Goal: Feedback & Contribution: Submit feedback/report problem

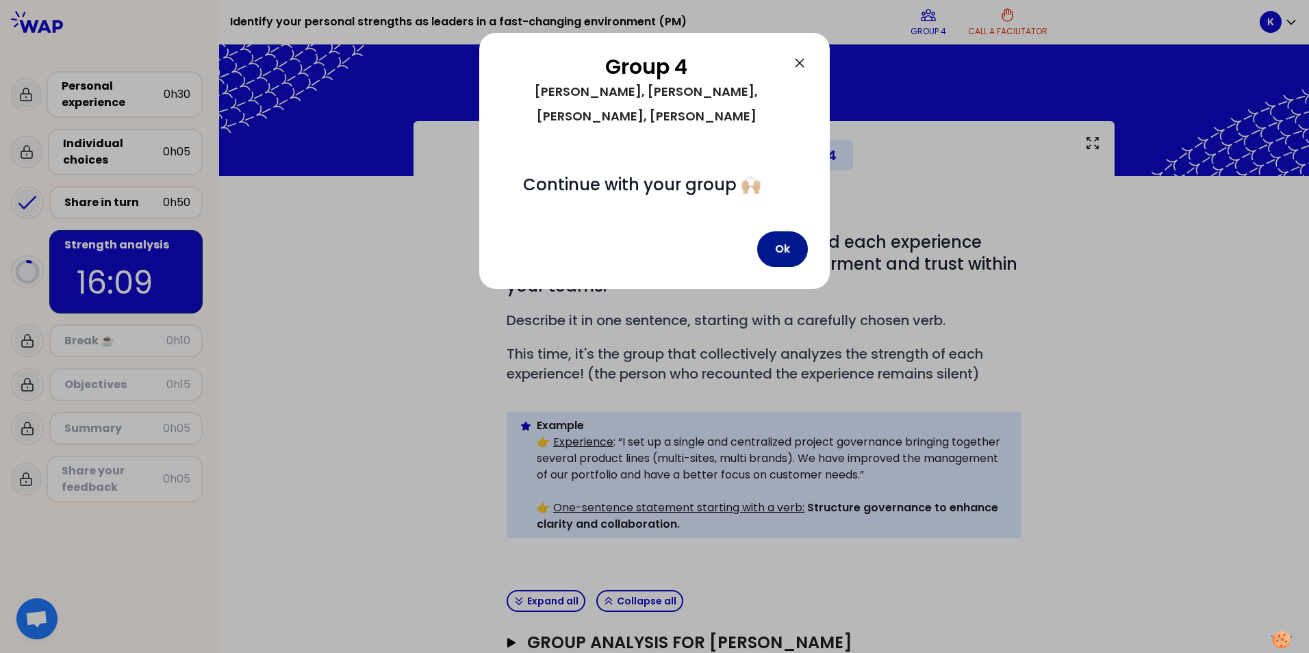
click at [783, 249] on button "Ok" at bounding box center [782, 249] width 51 height 36
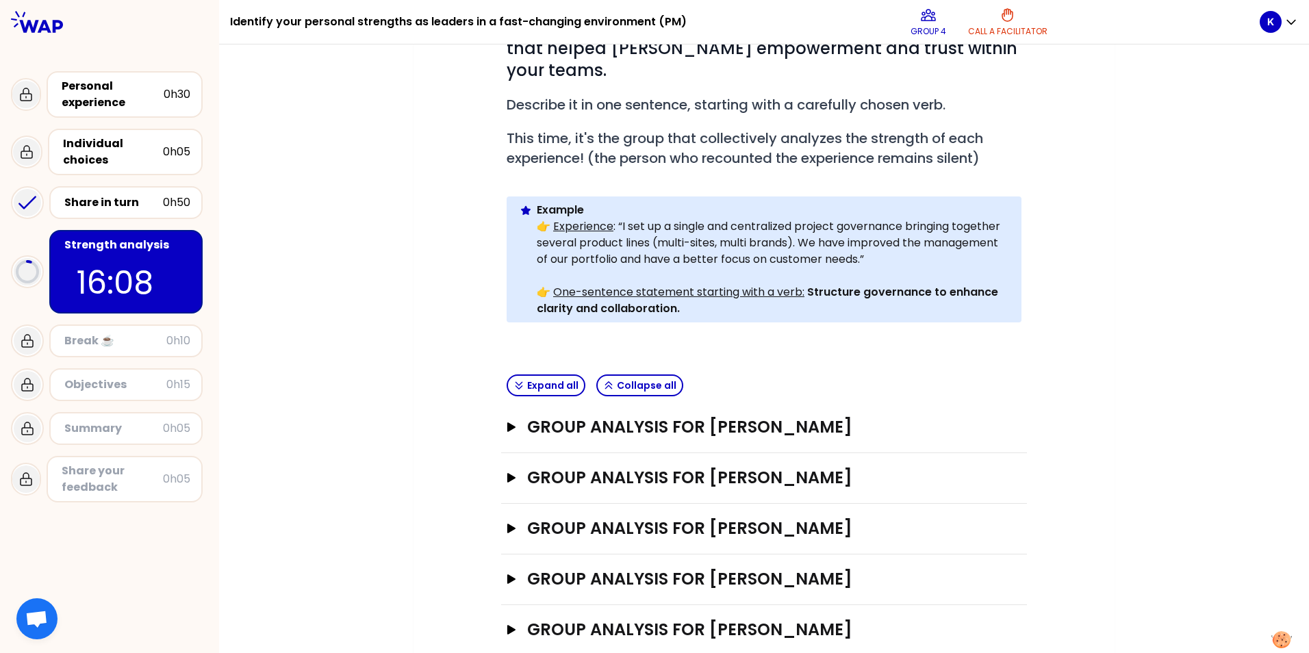
scroll to position [224, 0]
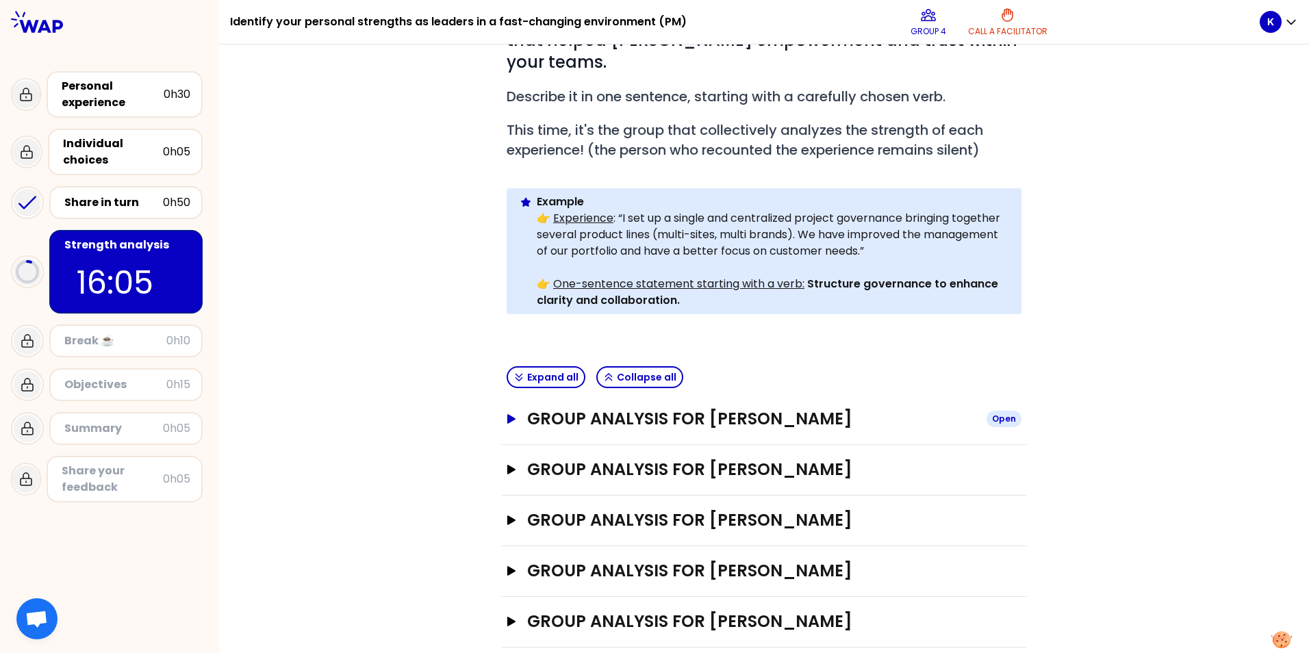
click at [506, 414] on icon "button" at bounding box center [511, 419] width 11 height 10
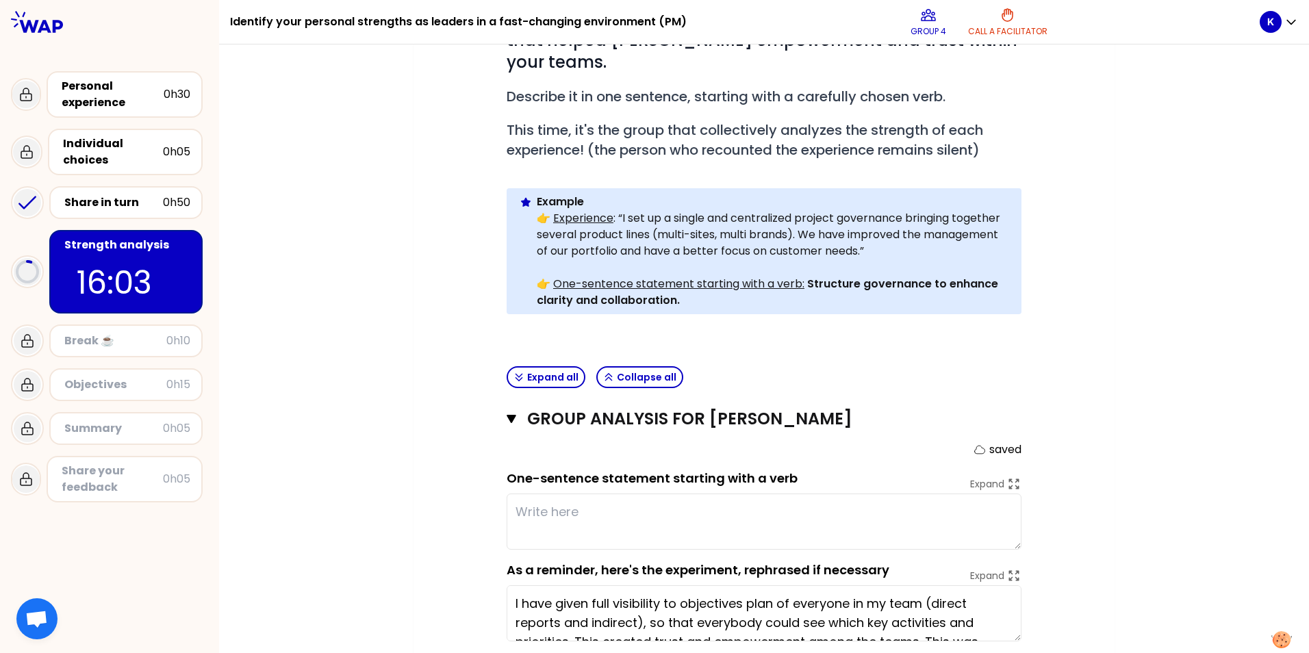
click at [579, 496] on textarea at bounding box center [764, 522] width 515 height 56
type textarea "b"
type textarea "T"
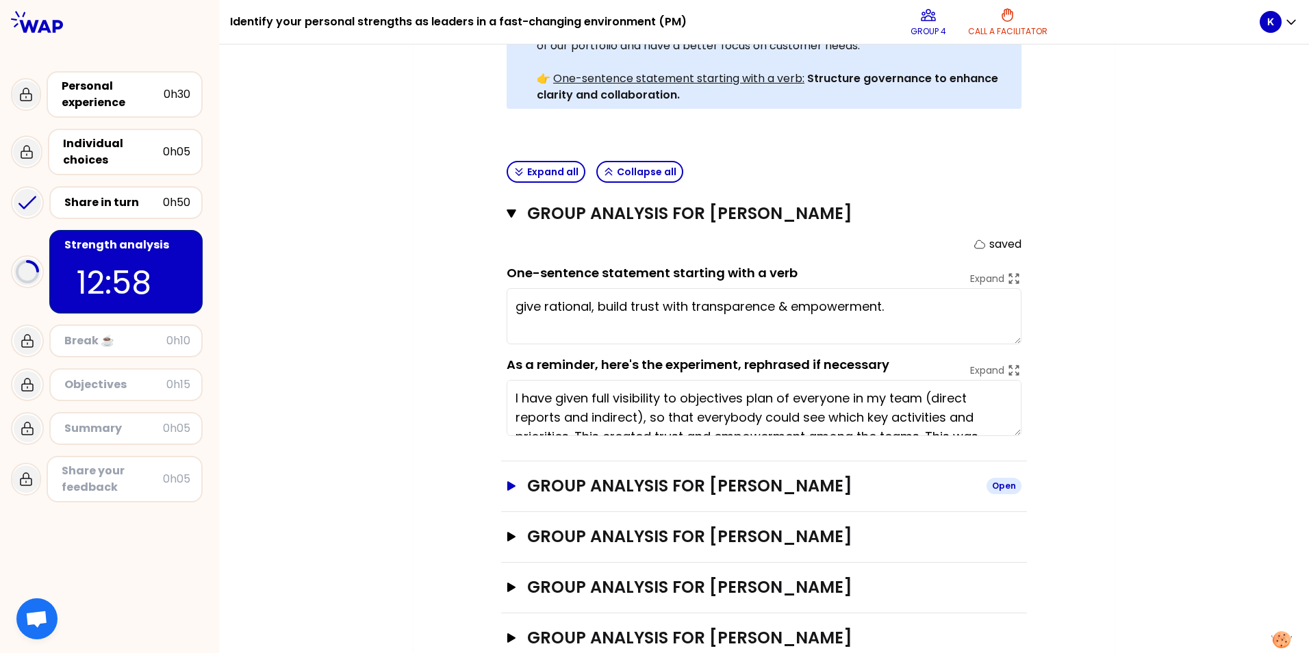
click at [511, 481] on icon "button" at bounding box center [511, 486] width 11 height 10
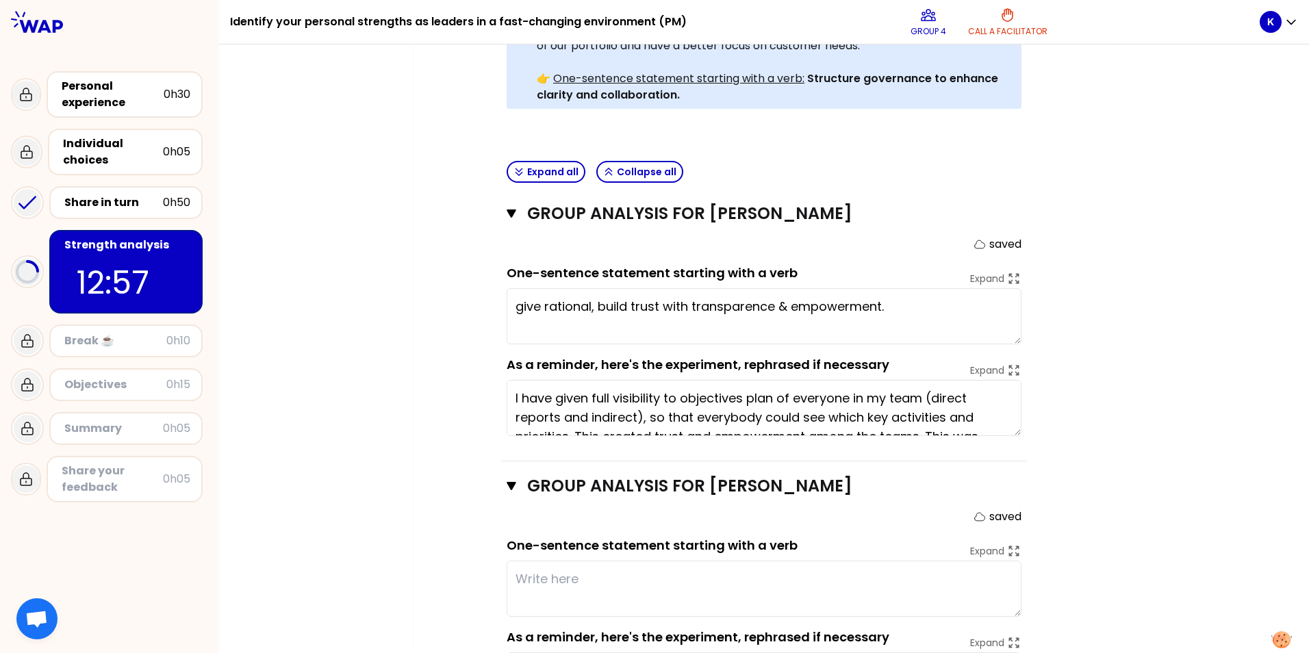
click at [545, 561] on textarea at bounding box center [764, 589] width 515 height 56
type textarea "Give rational, build trust with transparence & empowerment."
type textarea "Di"
click at [407, 574] on div "My group number: 4 Objectives # As a group, identify the strength behind each e…" at bounding box center [764, 303] width 1090 height 1222
click at [801, 561] on textarea "Discipline and giving responsibility , planning" at bounding box center [764, 589] width 515 height 56
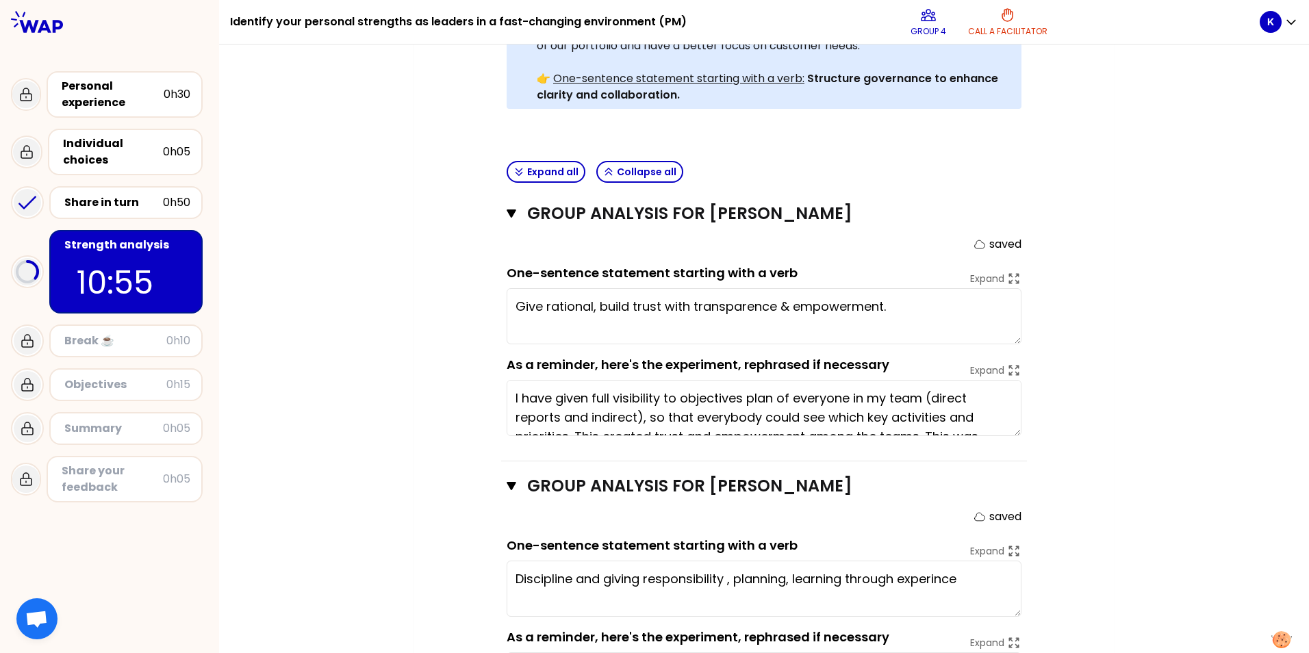
click at [424, 567] on div "My group number: 4 Objectives # As a group, identify the strength behind each e…" at bounding box center [764, 303] width 701 height 1222
click at [318, 540] on div "My group number: 4 Objectives # As a group, identify the strength behind each e…" at bounding box center [764, 303] width 1090 height 1222
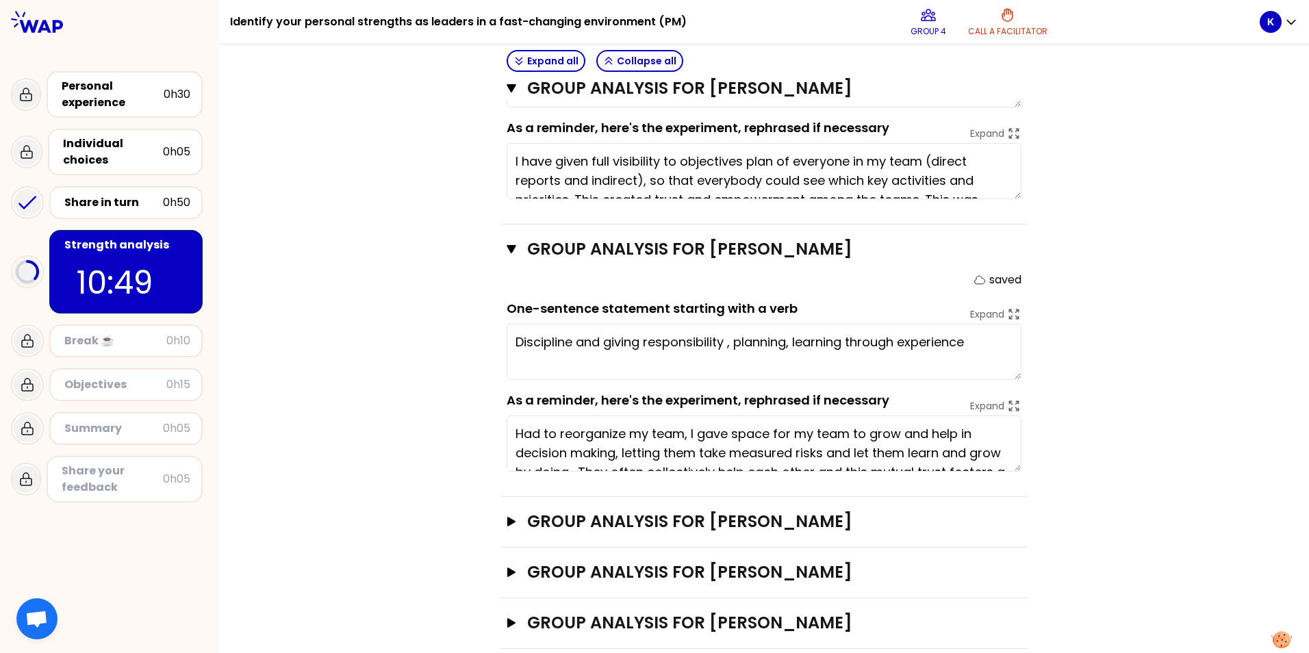
scroll to position [668, 0]
click at [506, 516] on icon "button" at bounding box center [511, 521] width 11 height 10
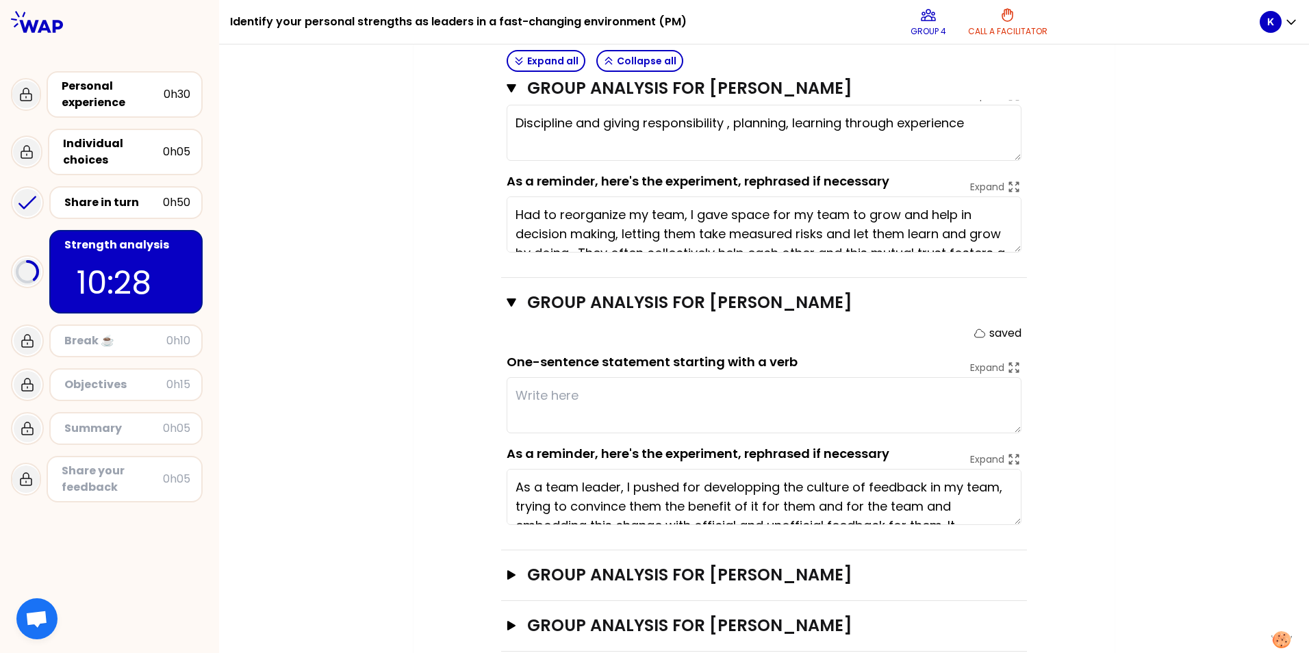
scroll to position [889, 0]
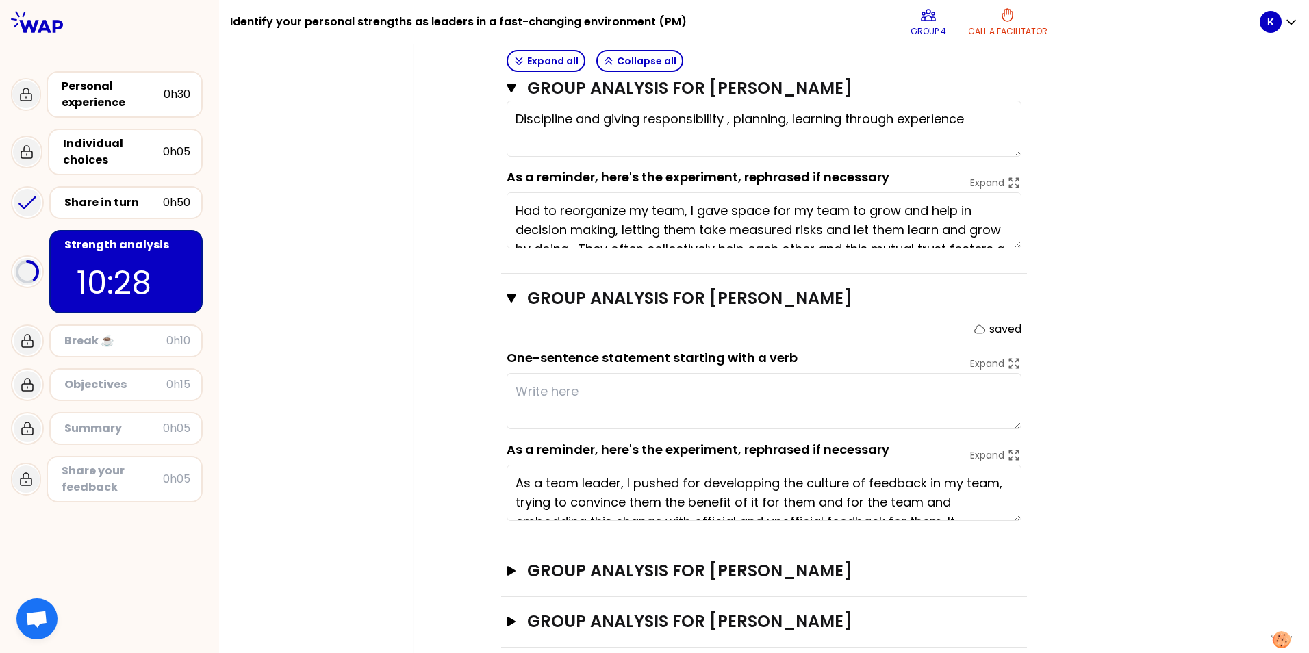
click at [612, 381] on textarea at bounding box center [764, 401] width 515 height 56
type textarea "Discipline and giving responsibility , planning, learning through experience, R…"
type textarea "the power of s"
type textarea "Discipline and giving responsibility , planning, learning through experience, R…"
type textarea "the power of"
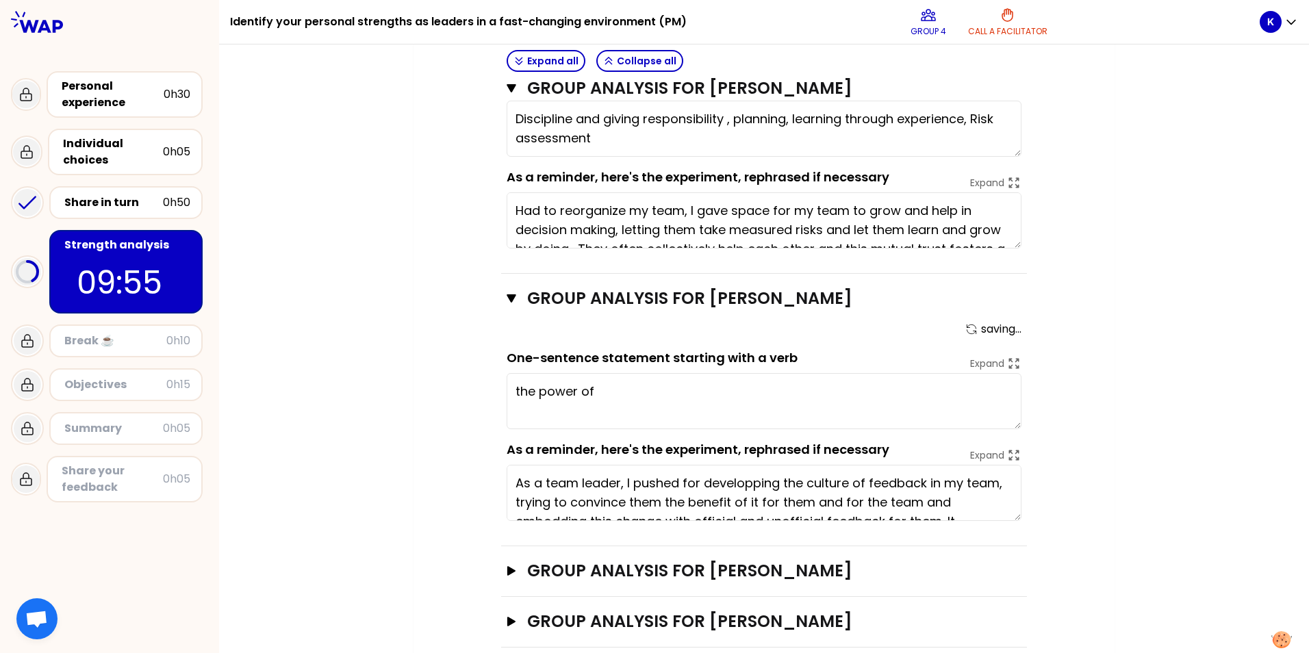
type textarea "Discipline and giving responsibility , planning, learning through experience, R…"
type textarea "the power of fee"
type textarea "Discipline and giving responsibility , planning, learning through experience, R…"
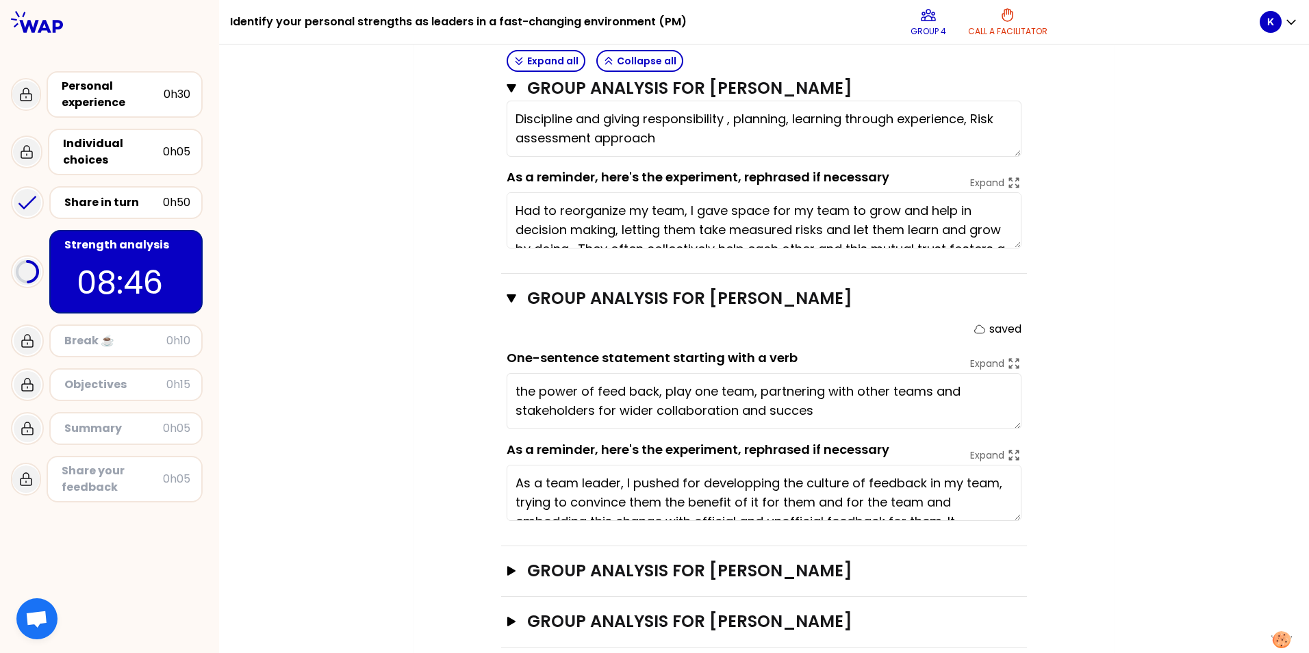
type textarea "the power of feed back, play one team, partnering with other teams and stakehol…"
click at [507, 617] on icon "button" at bounding box center [511, 622] width 8 height 10
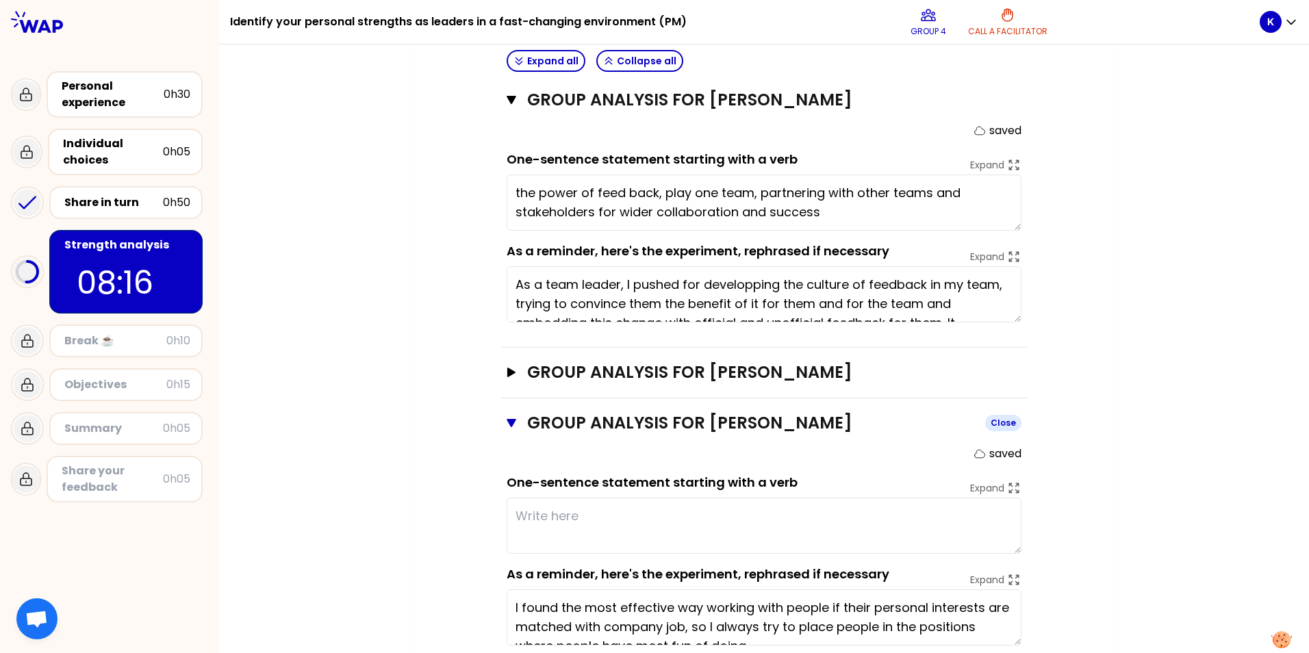
scroll to position [1095, 0]
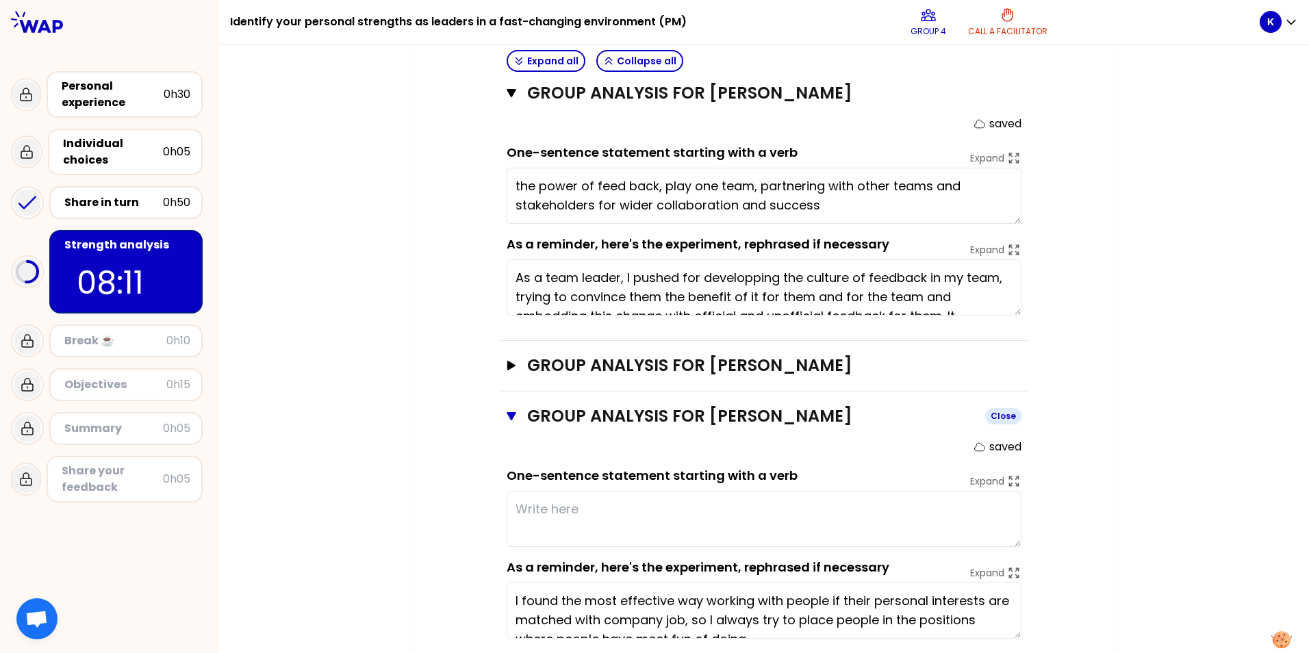
click at [507, 412] on icon "button" at bounding box center [512, 416] width 10 height 8
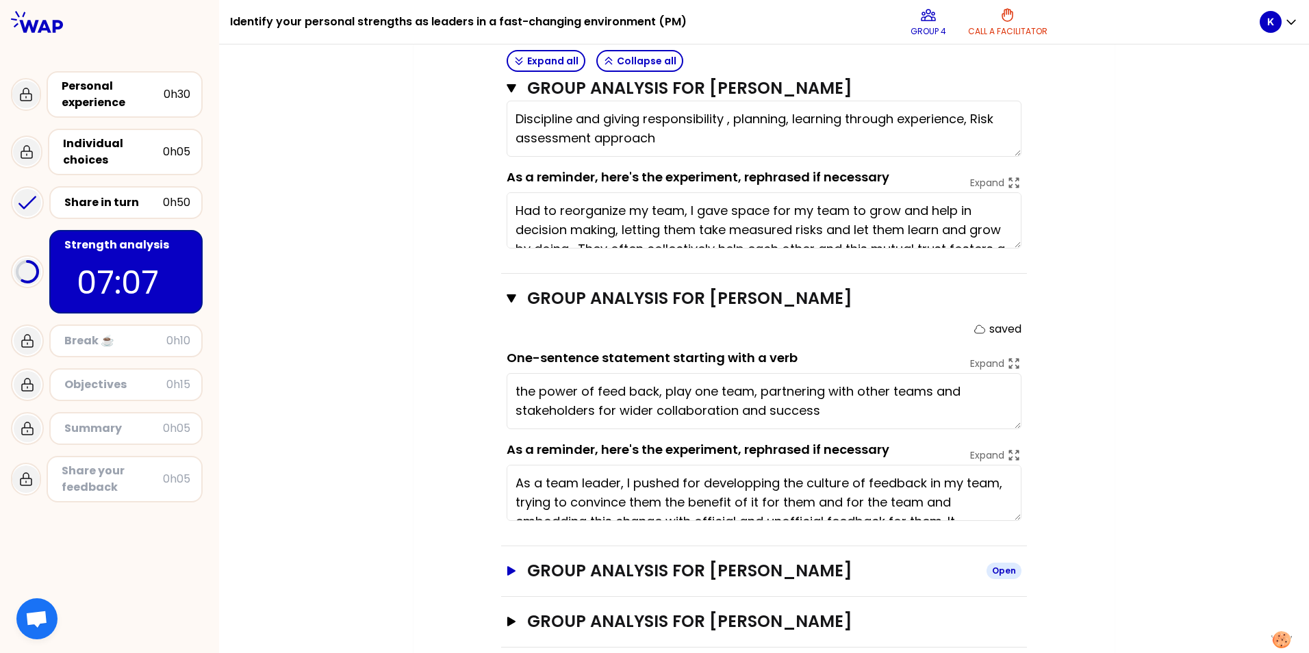
click at [507, 560] on button "Group analysis for Simone Open" at bounding box center [764, 571] width 515 height 22
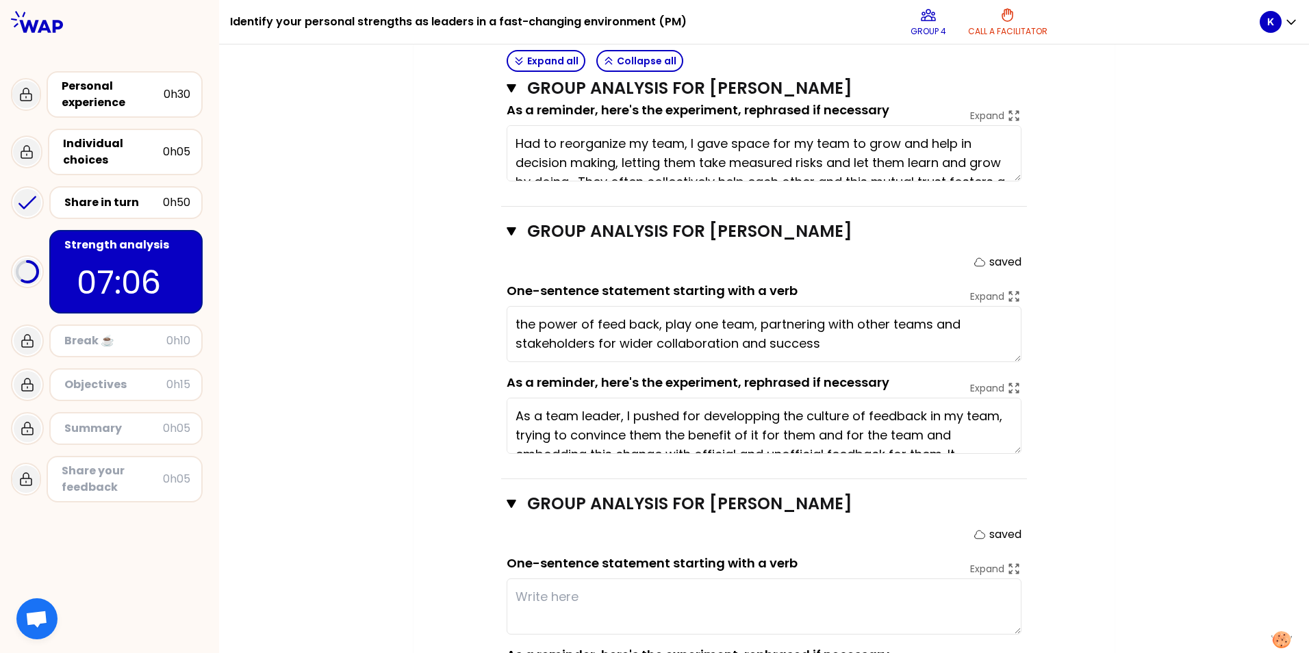
scroll to position [1095, 0]
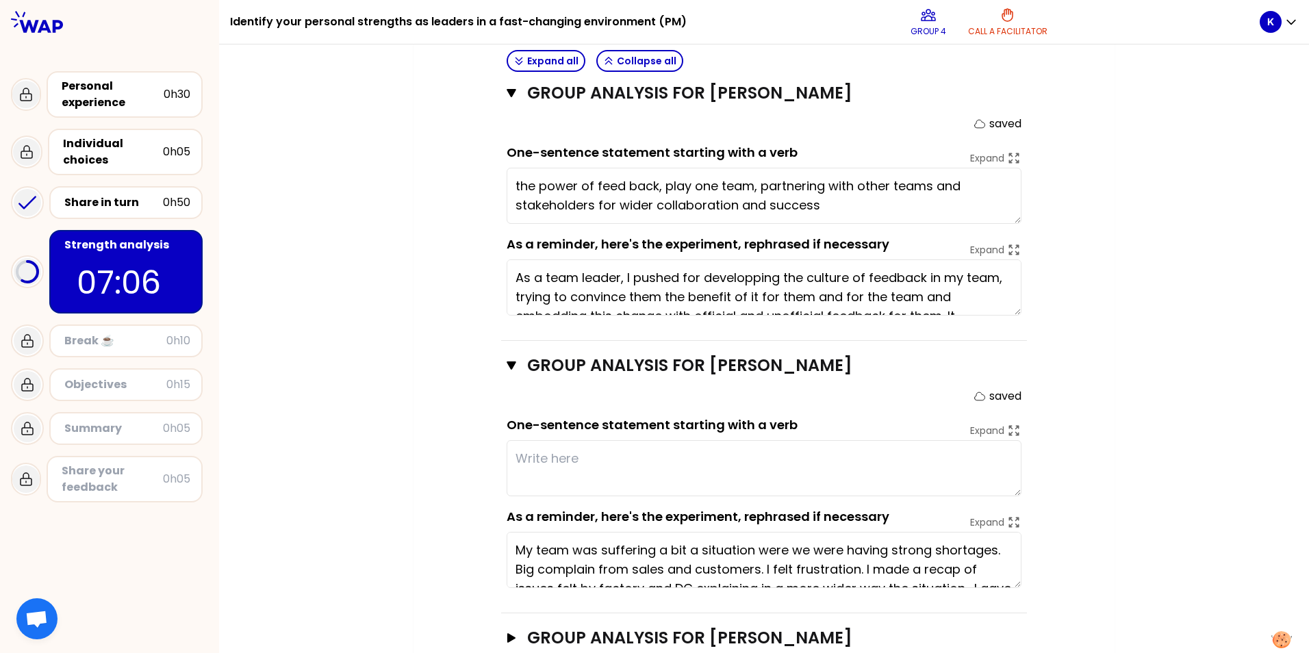
click at [549, 440] on textarea at bounding box center [764, 468] width 515 height 56
click at [542, 440] on textarea "pedagogy" at bounding box center [764, 468] width 515 height 56
click at [579, 440] on textarea "pedagogy" at bounding box center [764, 468] width 515 height 56
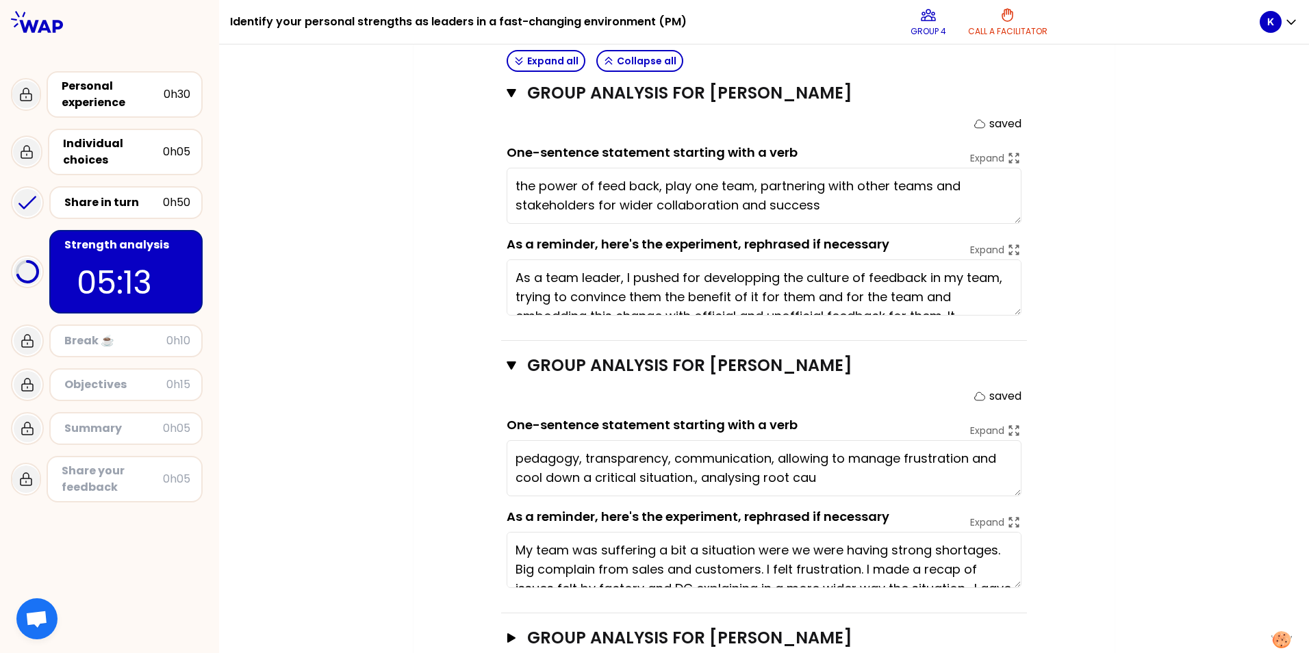
type textarea "pedagogy, transparency, communication, allowing to manage frustration and cool …"
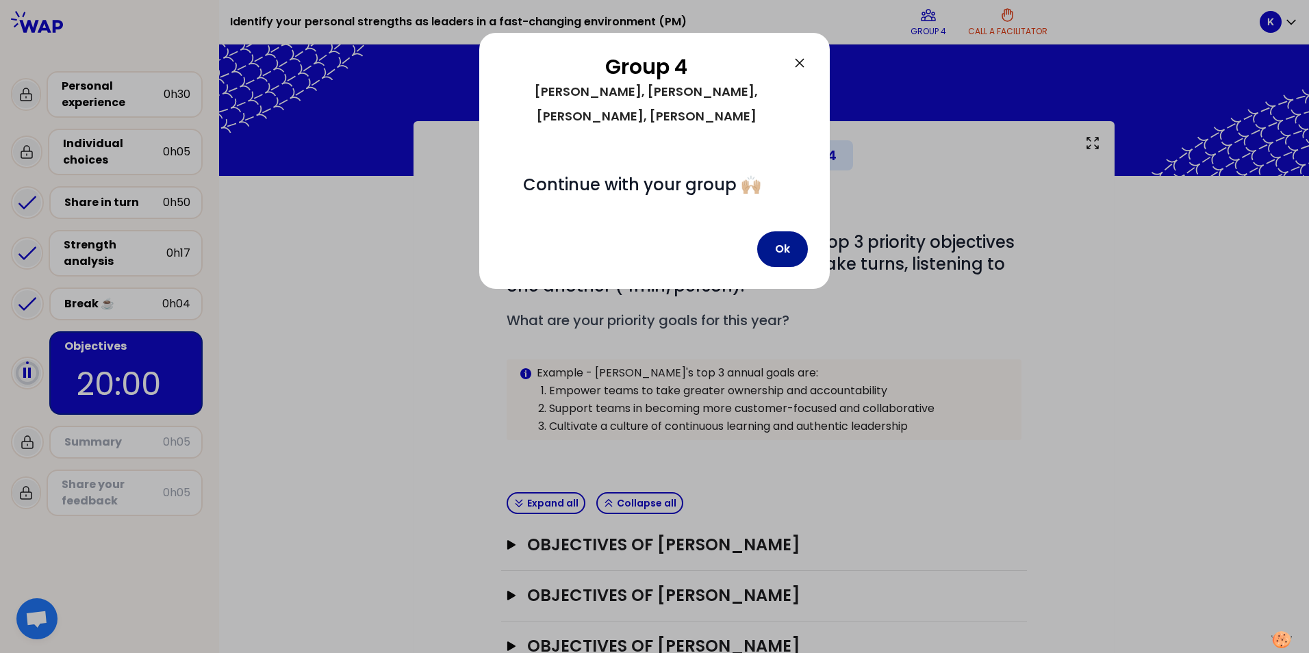
click at [785, 250] on button "Ok" at bounding box center [782, 249] width 51 height 36
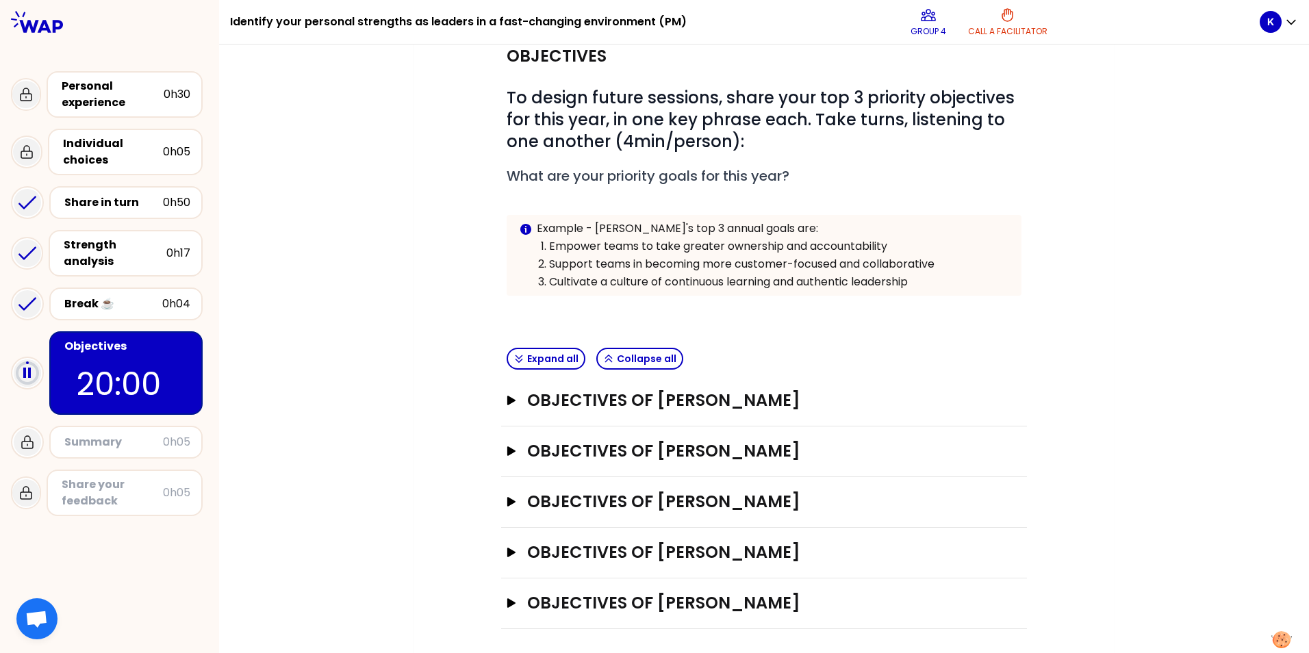
scroll to position [148, 0]
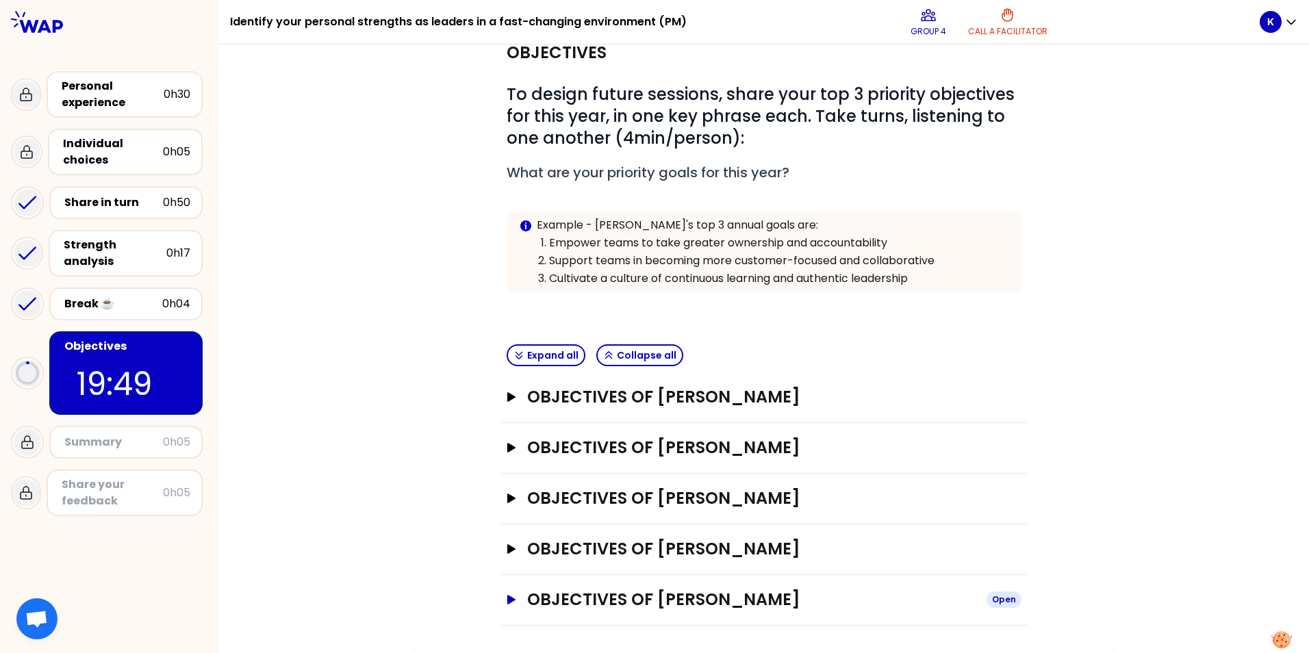
click at [507, 600] on icon "button" at bounding box center [511, 600] width 8 height 10
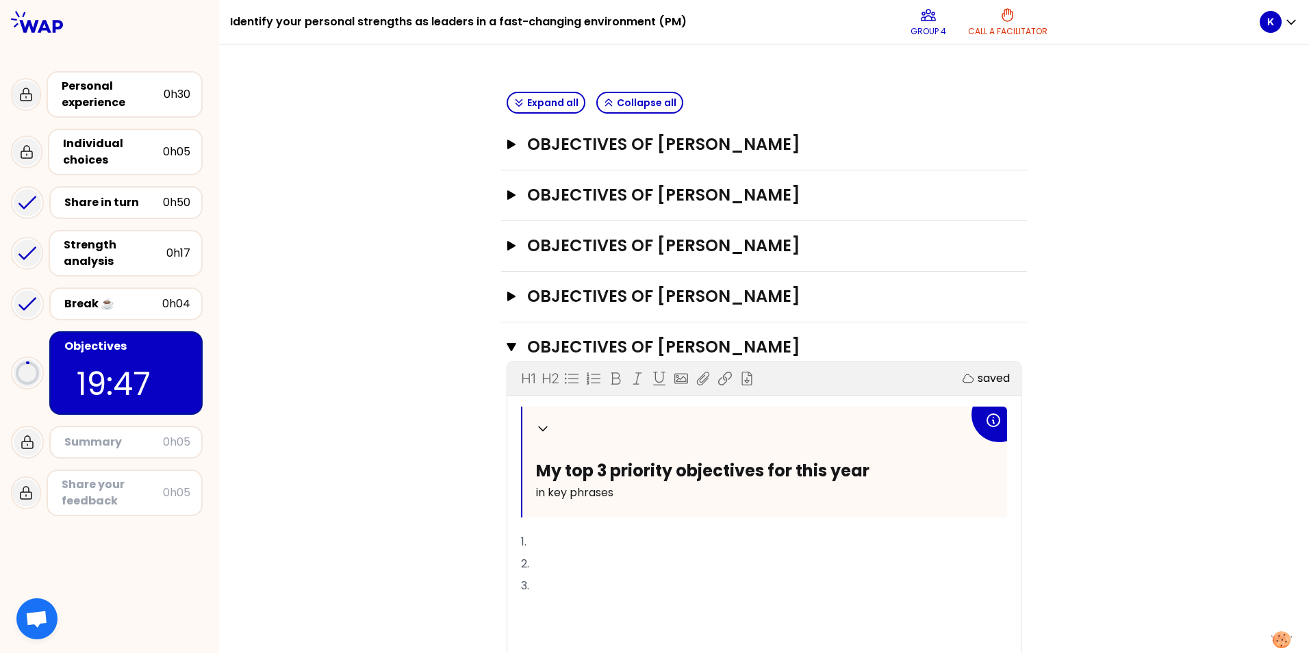
scroll to position [422, 0]
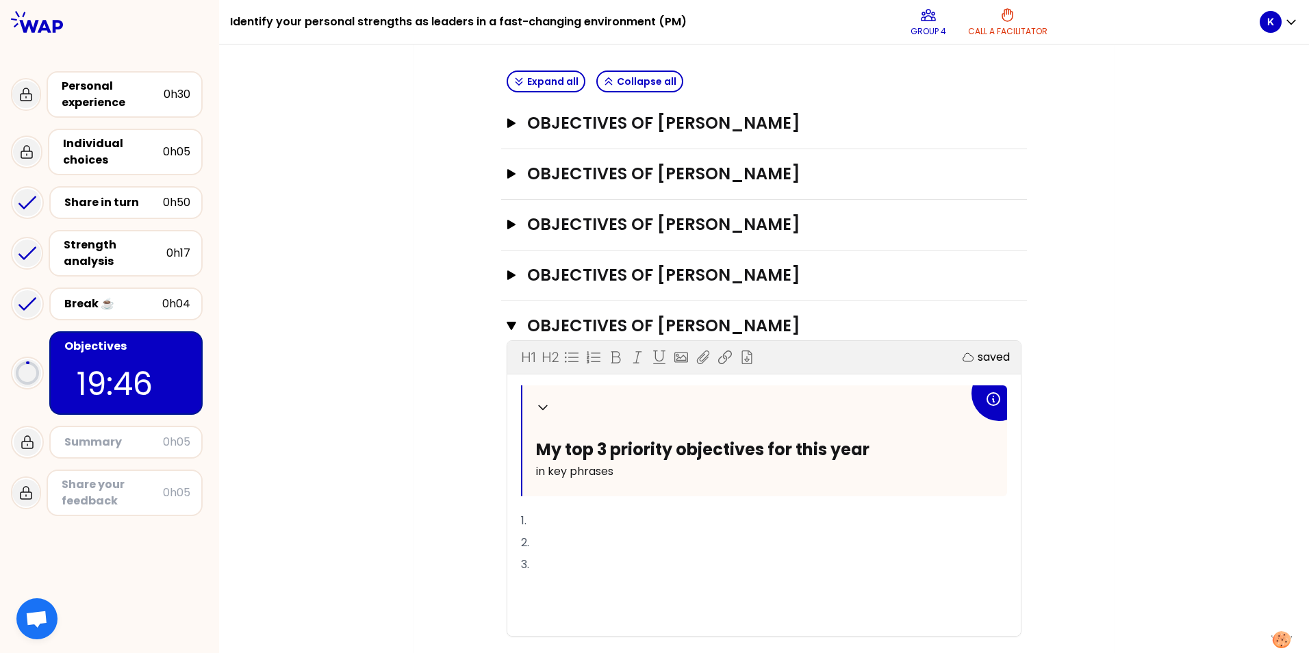
click at [566, 526] on p "1." at bounding box center [764, 521] width 486 height 22
click at [553, 544] on p "2." at bounding box center [764, 543] width 486 height 22
click at [556, 560] on p "3." at bounding box center [764, 565] width 486 height 22
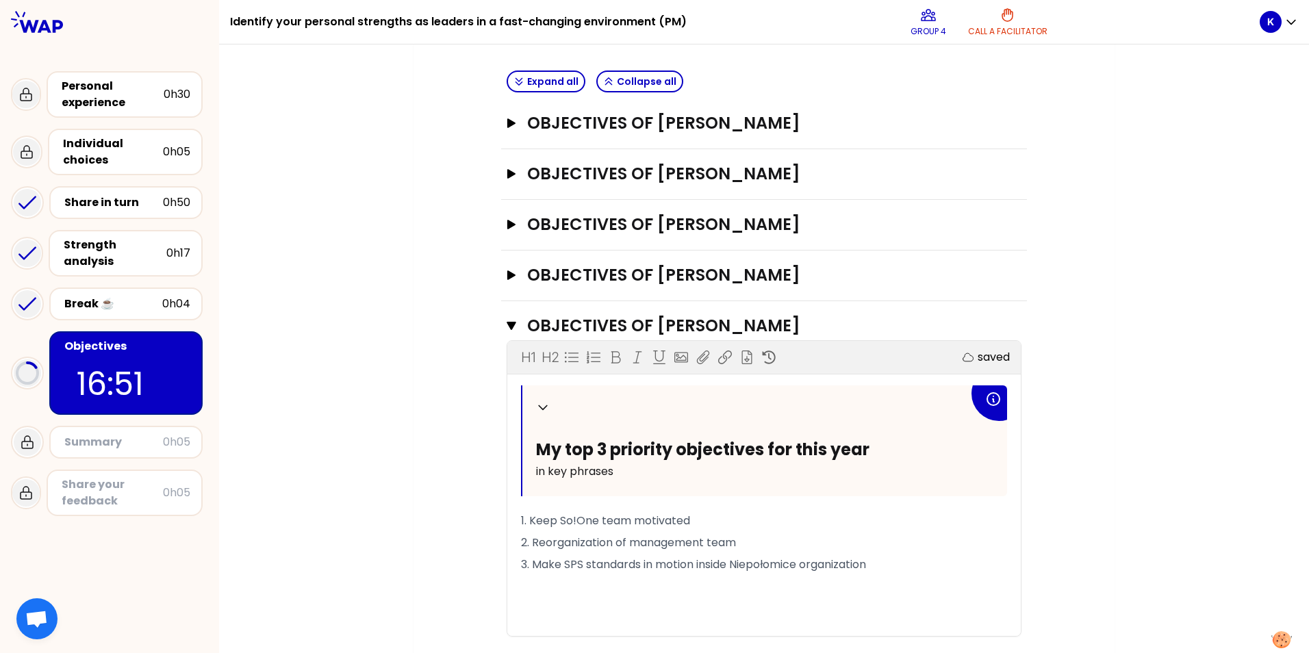
click at [1126, 444] on div "My group number: 4 Objectives # To design future sessions, share your top 3 pri…" at bounding box center [764, 194] width 1090 height 990
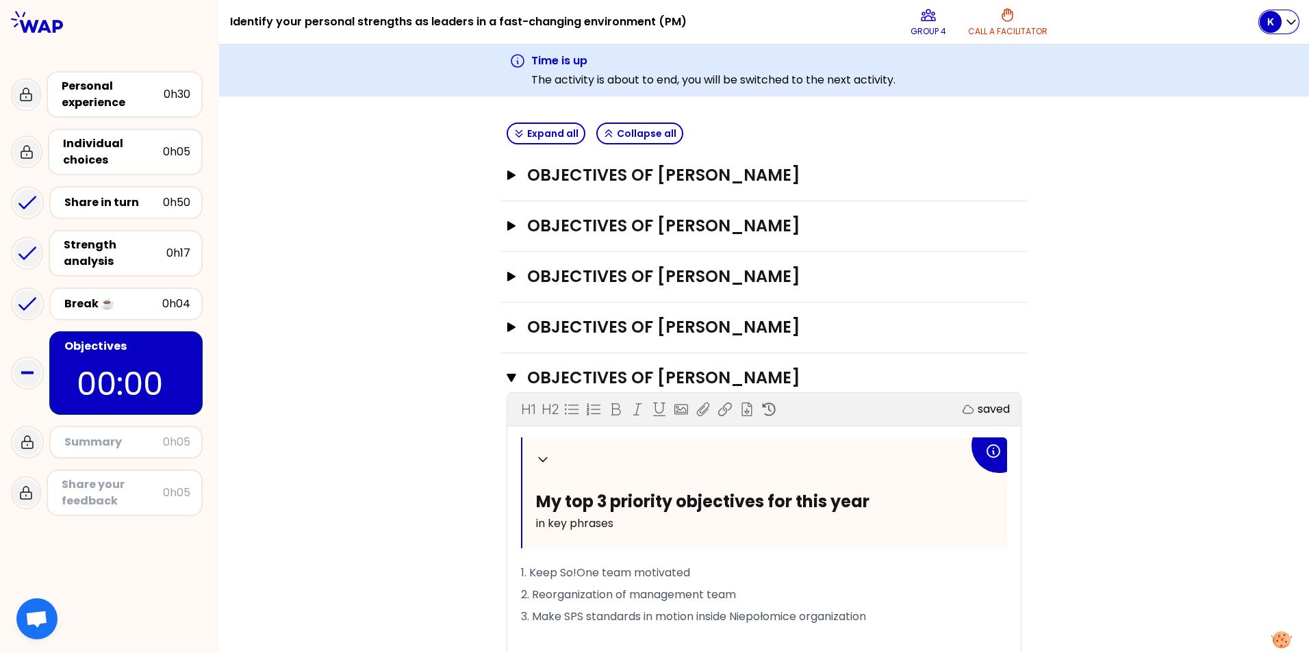
click at [1297, 20] on icon "button" at bounding box center [1292, 22] width 14 height 14
click at [1228, 89] on span "My profile" at bounding box center [1245, 93] width 60 height 19
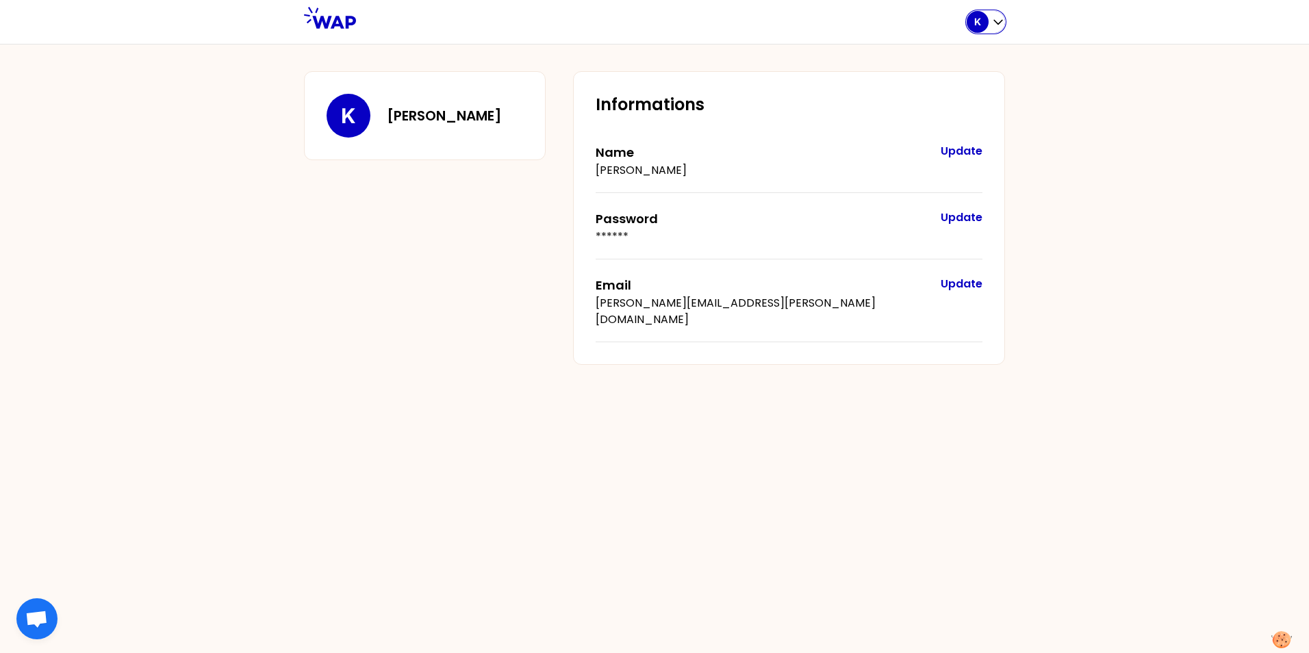
click at [992, 22] on icon "button" at bounding box center [998, 22] width 14 height 14
click at [933, 118] on span "Logout" at bounding box center [943, 117] width 42 height 19
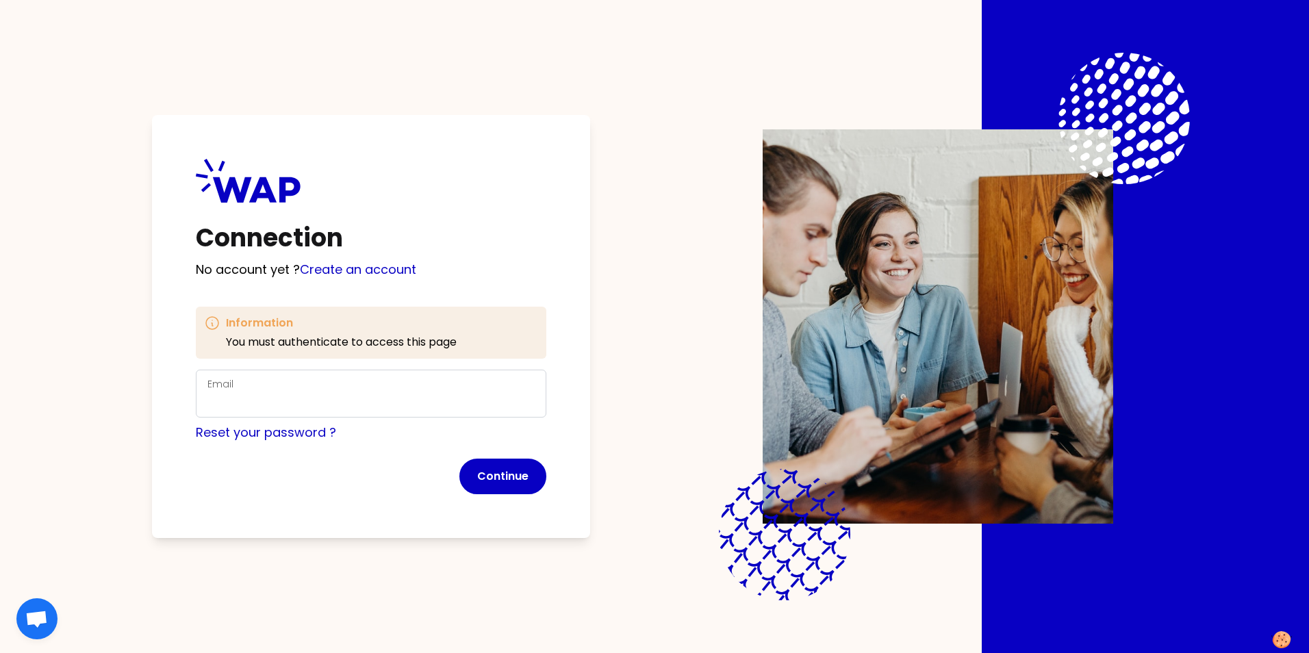
click at [382, 392] on div "Email" at bounding box center [370, 394] width 327 height 36
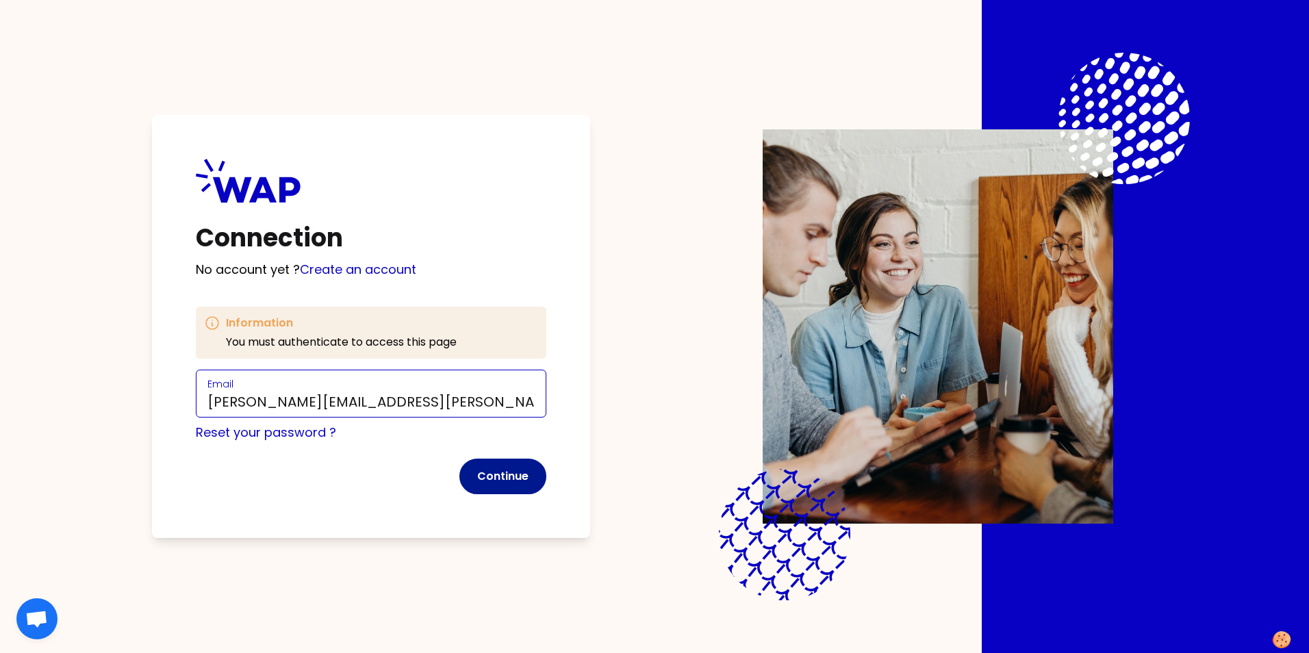
type input "[PERSON_NAME][EMAIL_ADDRESS][PERSON_NAME][DOMAIN_NAME]"
click at [485, 465] on button "Continue" at bounding box center [502, 477] width 87 height 36
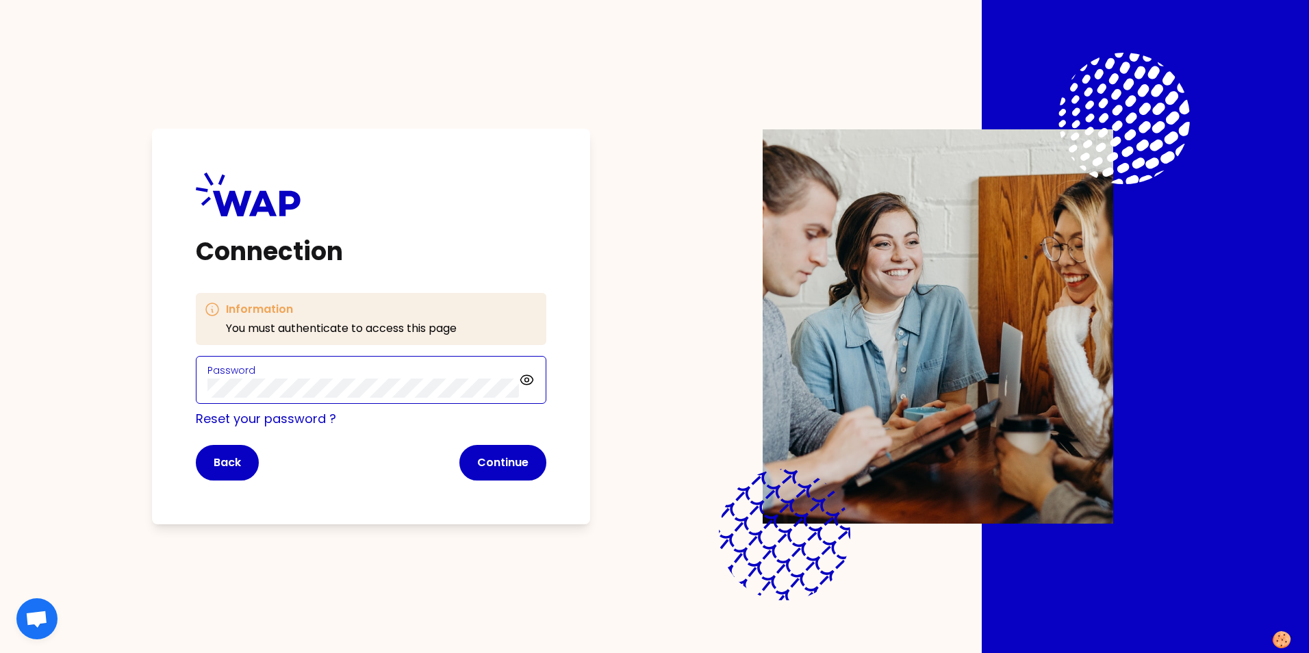
click button "Continue" at bounding box center [502, 463] width 87 height 36
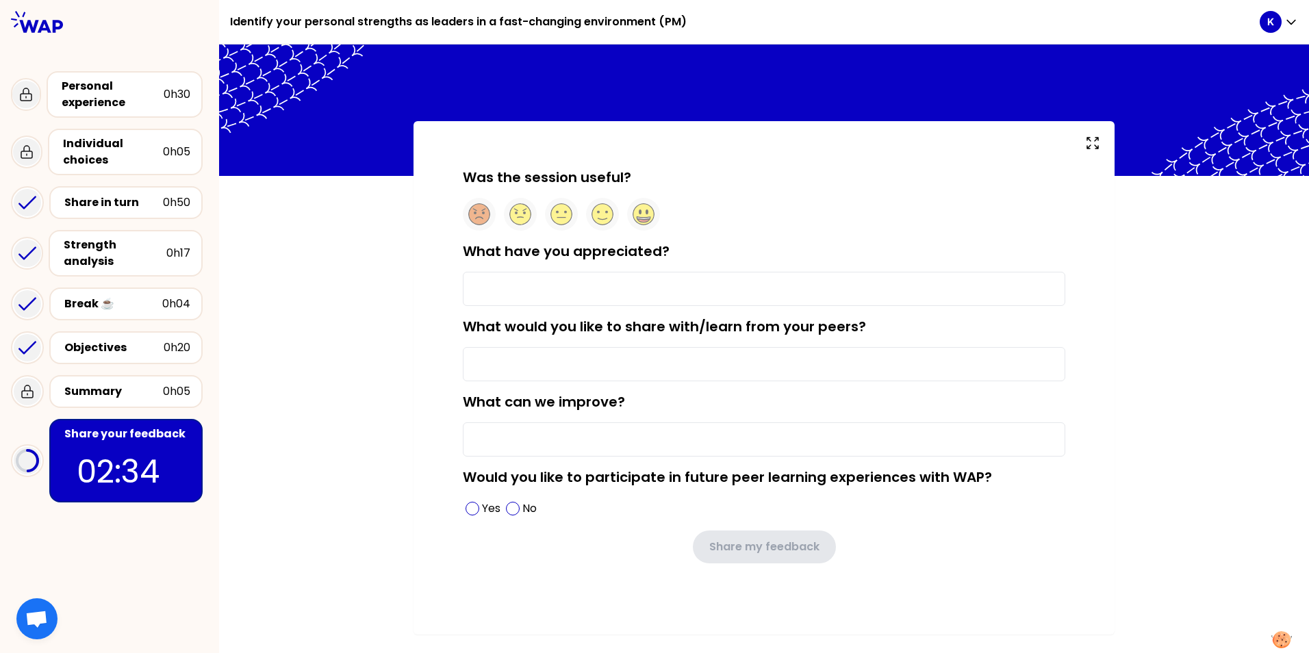
click at [490, 295] on input "What have you appreciated?" at bounding box center [764, 289] width 603 height 34
click at [642, 212] on ellipse at bounding box center [640, 212] width 3 height 5
click at [545, 284] on input "What have you appreciated?" at bounding box center [764, 289] width 603 height 34
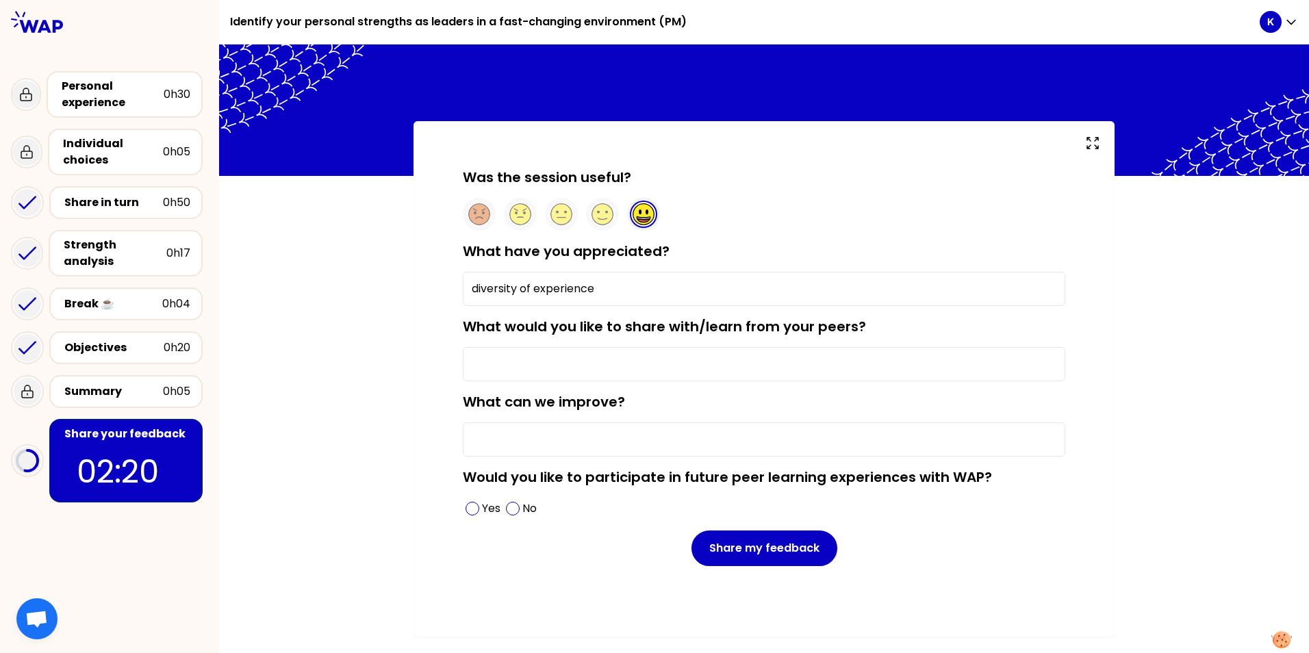
type input "diversity of experience"
click at [524, 367] on input "What would you like to share with/learn from your peers?" at bounding box center [764, 364] width 603 height 34
type input "s"
type input "I'd like to see more stories good but also bad if we know why it went wrong"
click at [502, 444] on input "What can we improve?" at bounding box center [764, 439] width 603 height 34
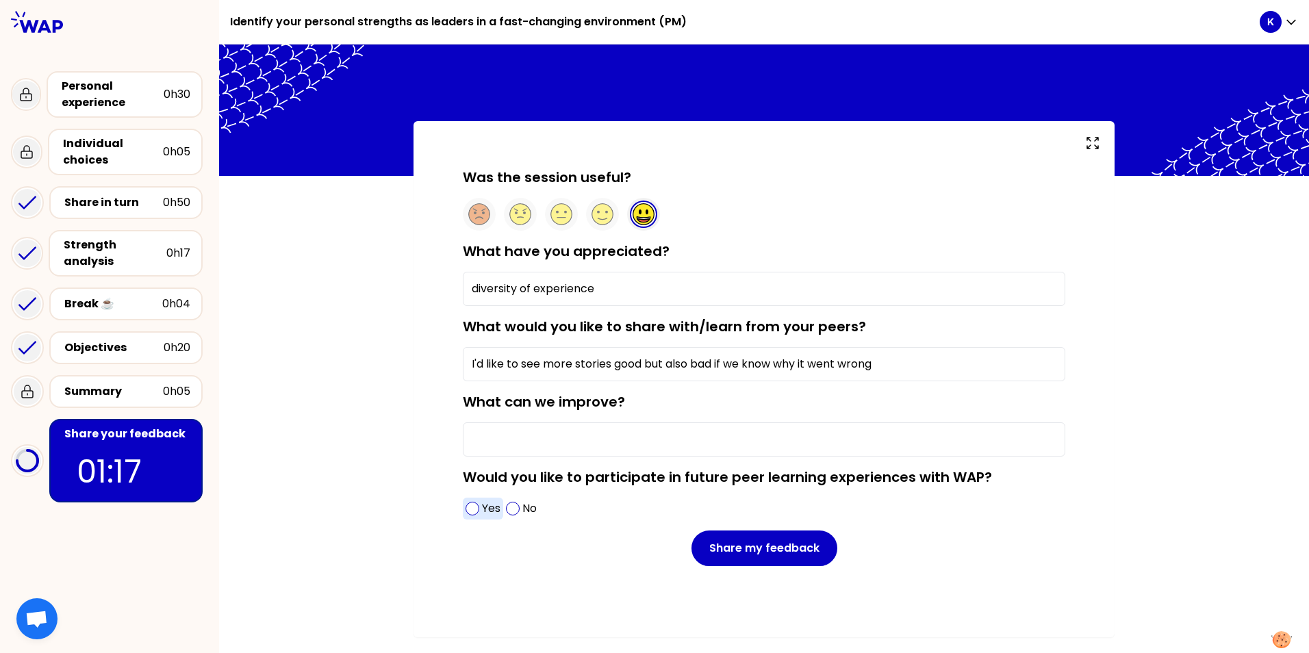
click at [481, 509] on div "Yes" at bounding box center [483, 509] width 40 height 22
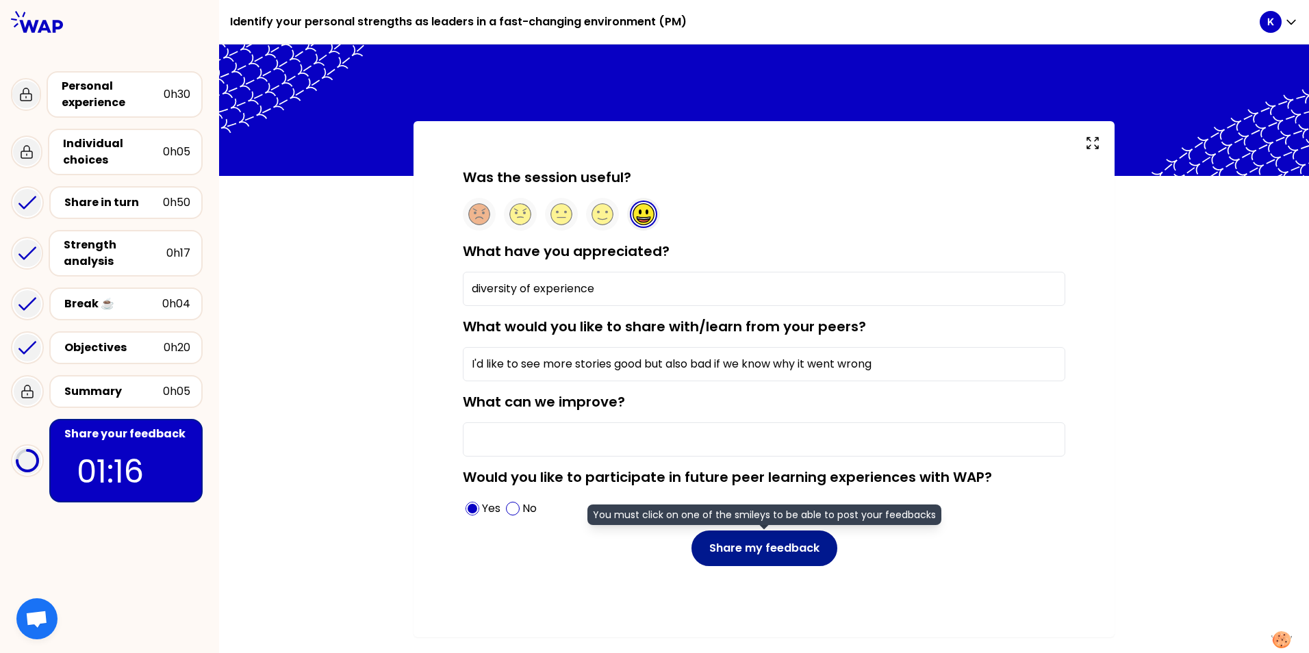
click at [787, 560] on button "Share my feedback" at bounding box center [765, 549] width 146 height 36
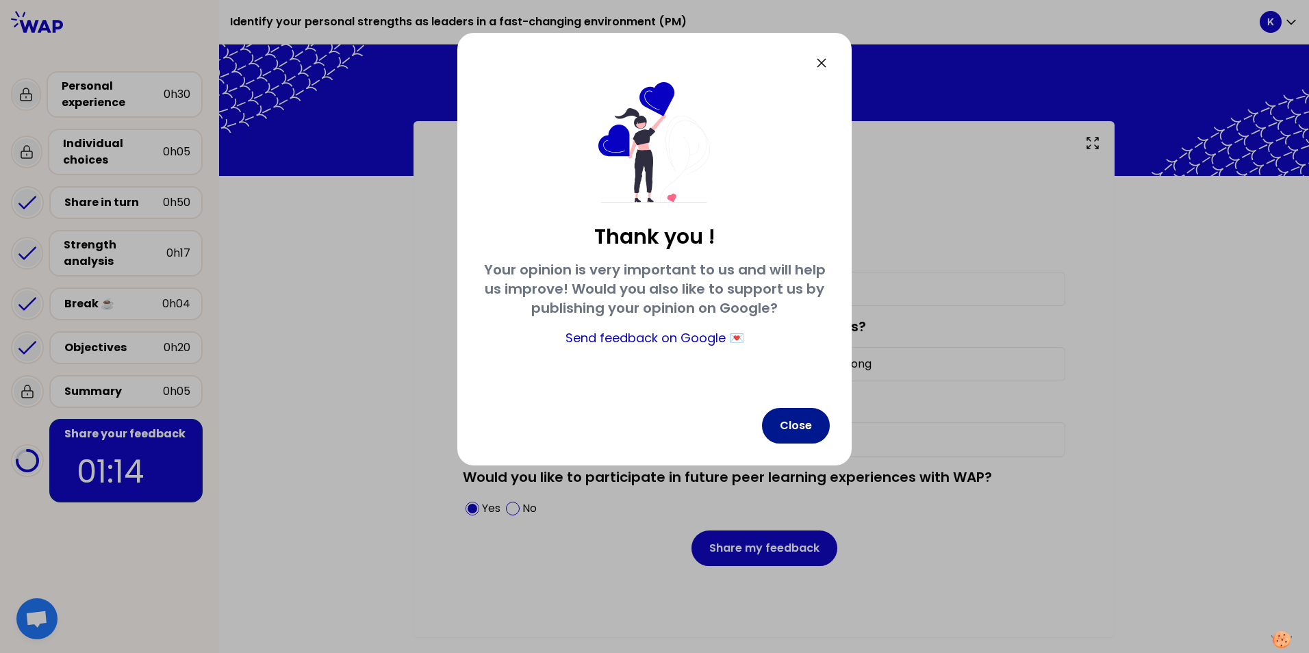
click at [776, 434] on button "Close" at bounding box center [796, 426] width 68 height 36
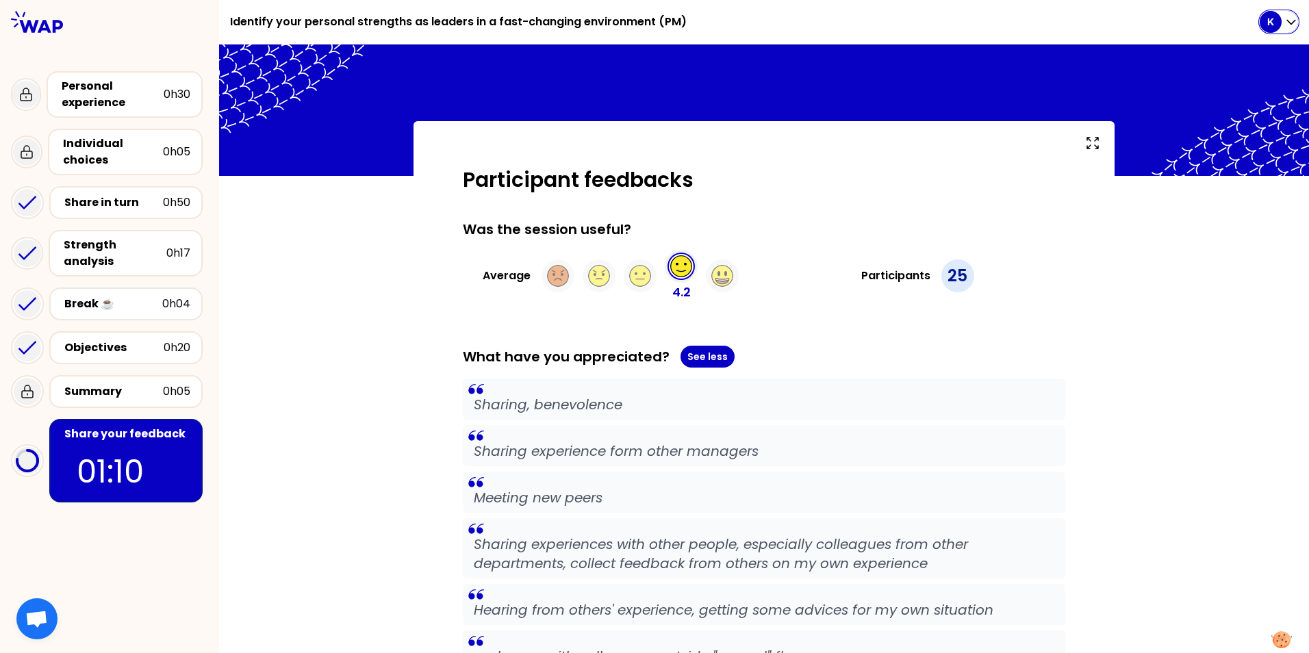
click at [1287, 21] on icon "button" at bounding box center [1292, 22] width 14 height 14
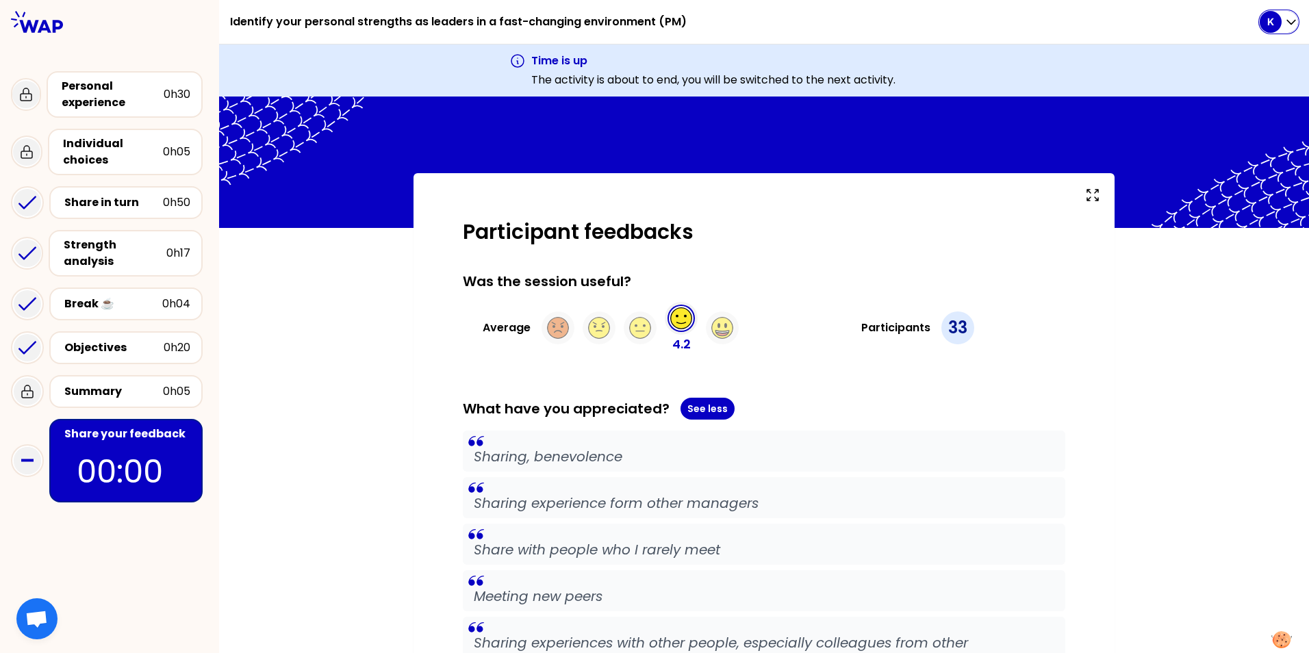
click at [1284, 23] on div "K" at bounding box center [1279, 22] width 38 height 22
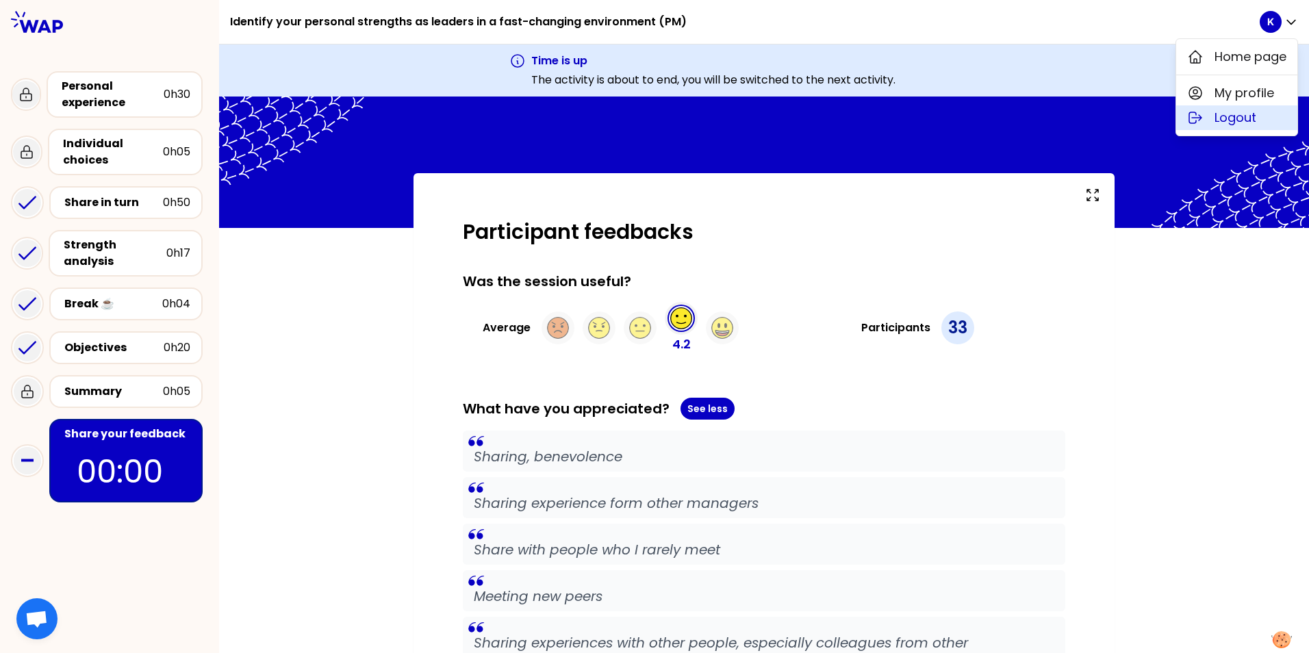
click at [1235, 118] on span "Logout" at bounding box center [1236, 117] width 42 height 19
